Goal: Browse casually

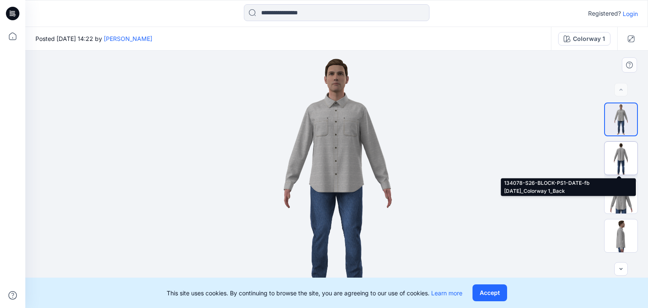
click at [620, 155] on img at bounding box center [621, 158] width 33 height 33
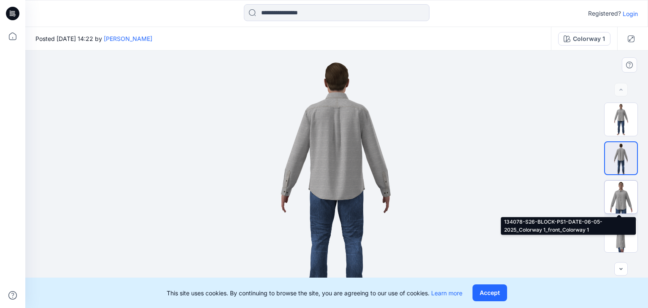
click at [622, 198] on img at bounding box center [621, 197] width 33 height 33
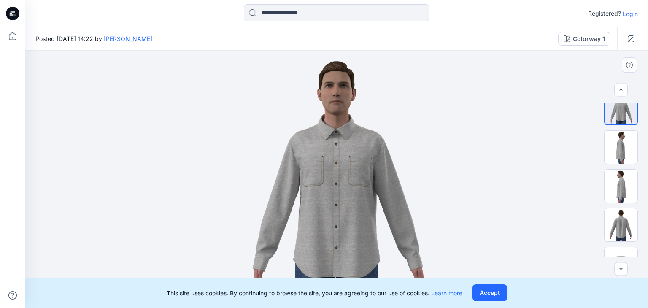
scroll to position [89, 0]
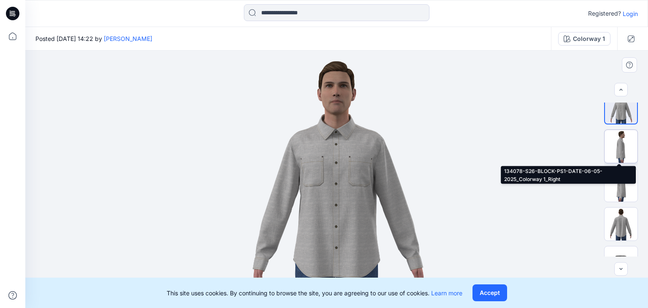
click at [622, 144] on img at bounding box center [621, 146] width 33 height 33
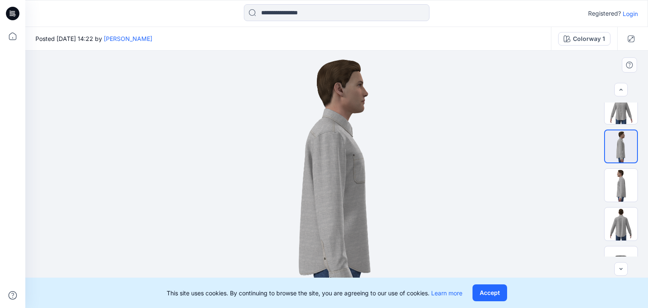
drag, startPoint x: 448, startPoint y: 119, endPoint x: 329, endPoint y: 111, distance: 118.9
click at [329, 111] on img at bounding box center [336, 179] width 257 height 257
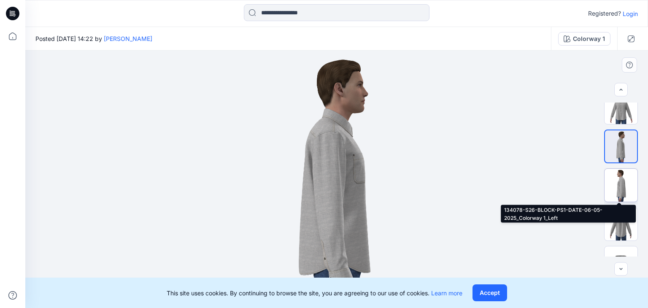
click at [614, 189] on img at bounding box center [621, 185] width 33 height 33
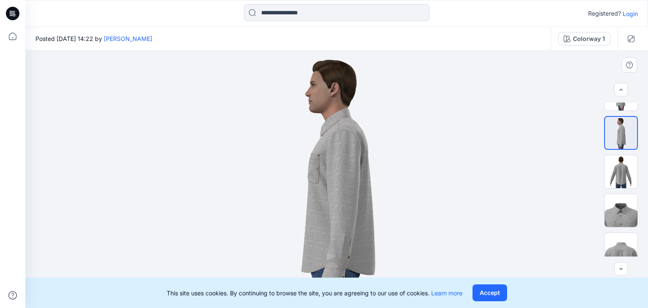
scroll to position [146, 0]
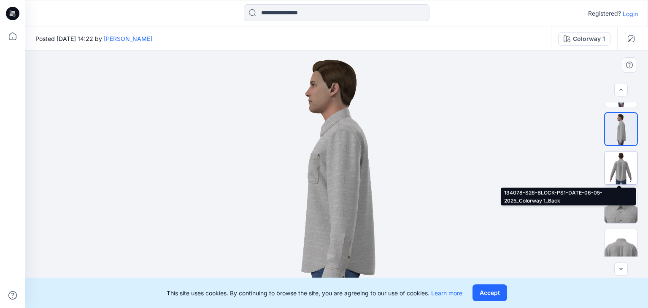
click at [623, 162] on img at bounding box center [621, 168] width 33 height 33
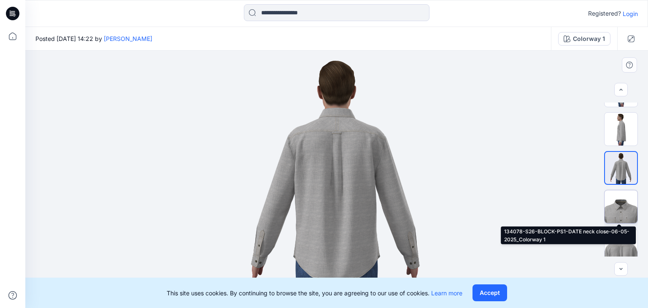
click at [620, 199] on img at bounding box center [621, 206] width 33 height 33
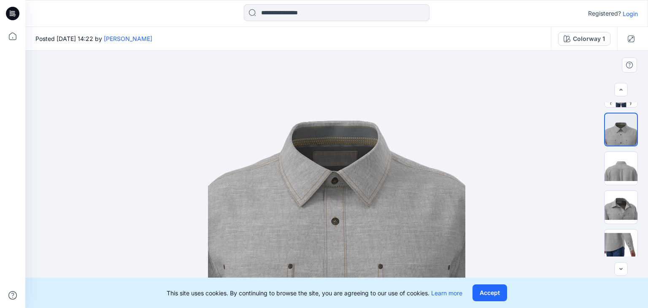
scroll to position [224, 0]
click at [617, 161] on img at bounding box center [621, 167] width 33 height 33
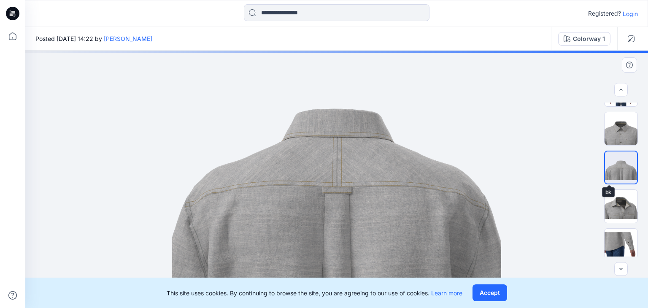
click at [617, 161] on img at bounding box center [621, 168] width 32 height 32
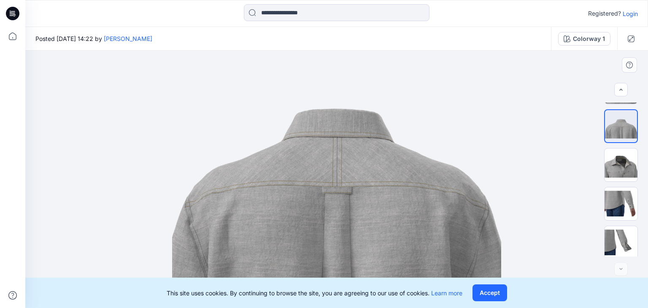
scroll to position [268, 0]
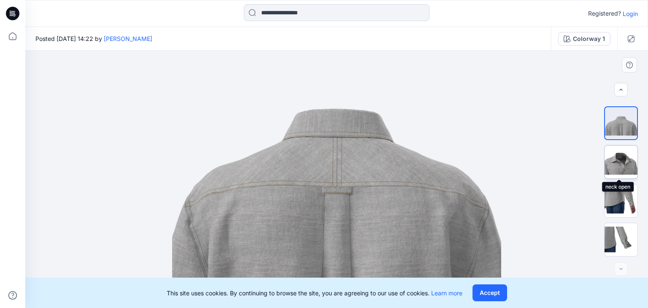
click at [618, 154] on img at bounding box center [621, 162] width 33 height 33
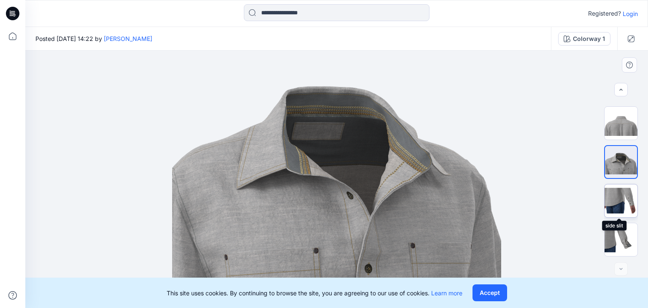
click at [620, 199] on img at bounding box center [621, 200] width 33 height 33
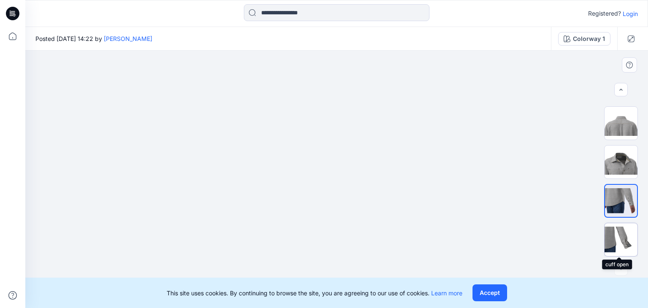
click at [614, 235] on img at bounding box center [621, 239] width 33 height 33
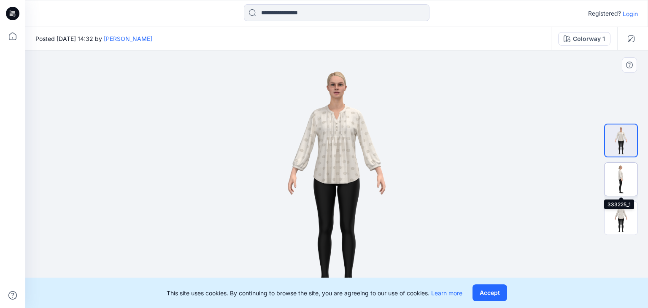
click at [630, 173] on img at bounding box center [621, 179] width 33 height 33
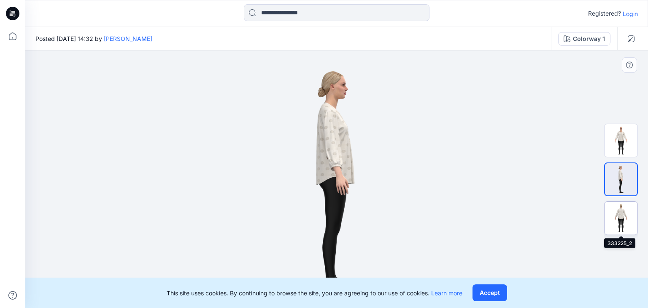
drag, startPoint x: 620, startPoint y: 213, endPoint x: 626, endPoint y: 219, distance: 9.0
click at [626, 219] on img at bounding box center [621, 218] width 33 height 33
